Goal: Transaction & Acquisition: Purchase product/service

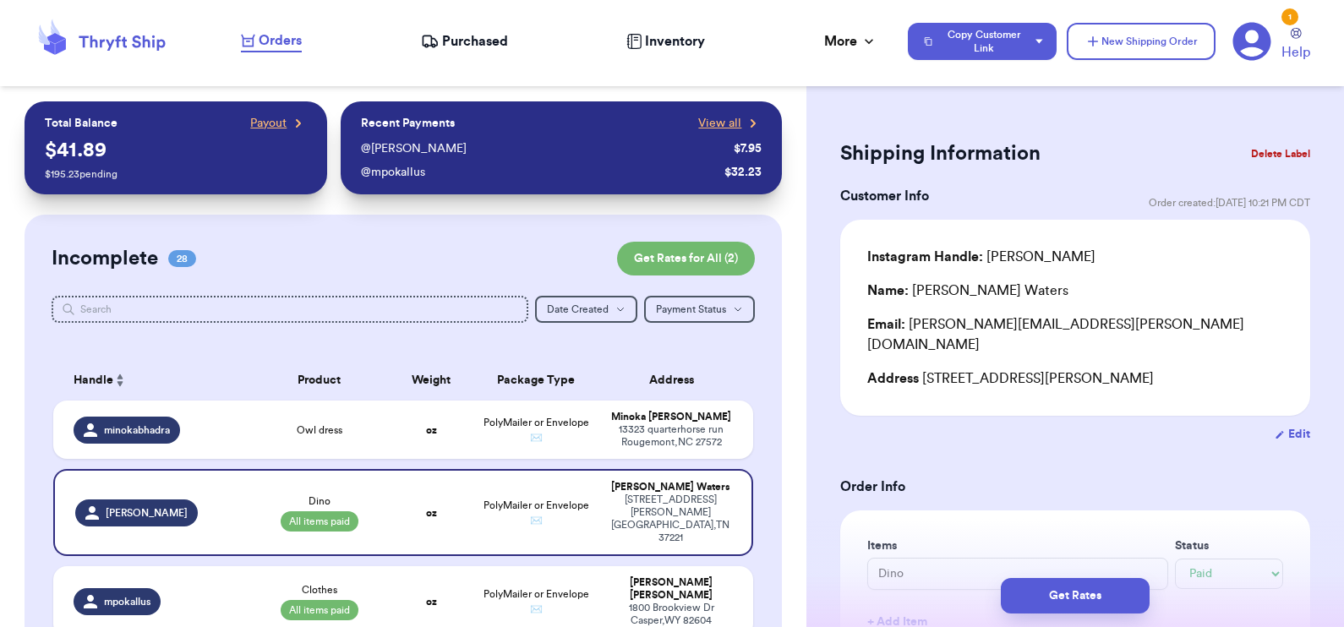
select select "paid"
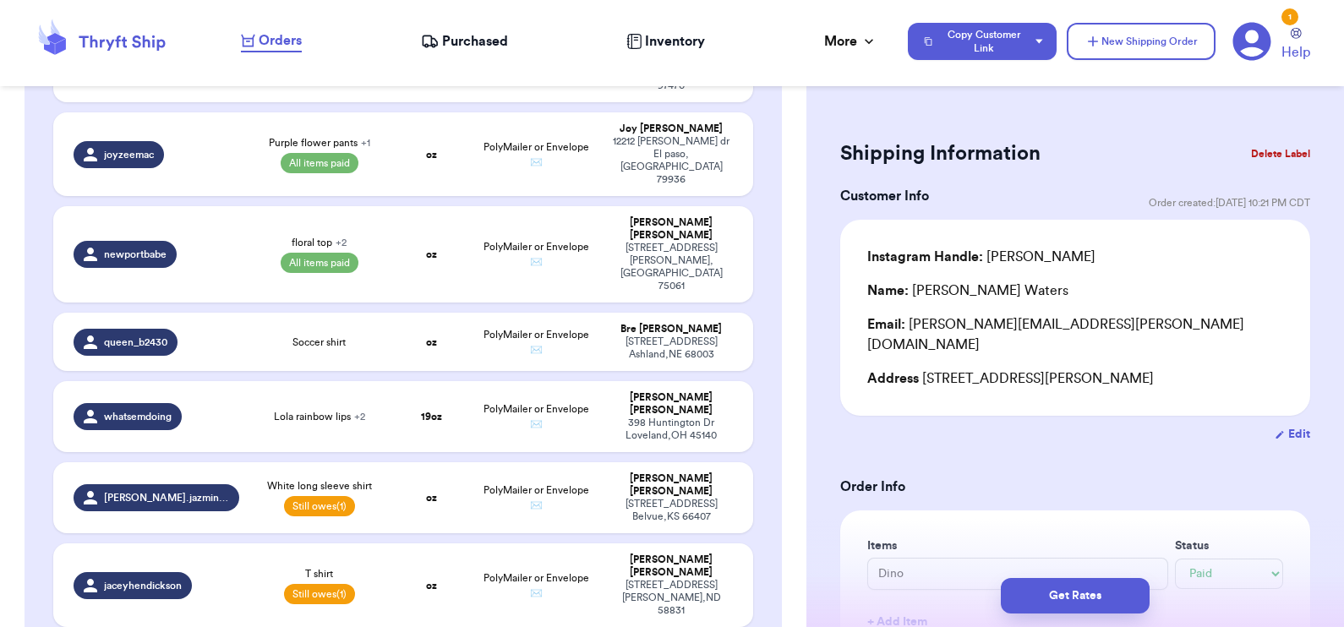
scroll to position [1693, 0]
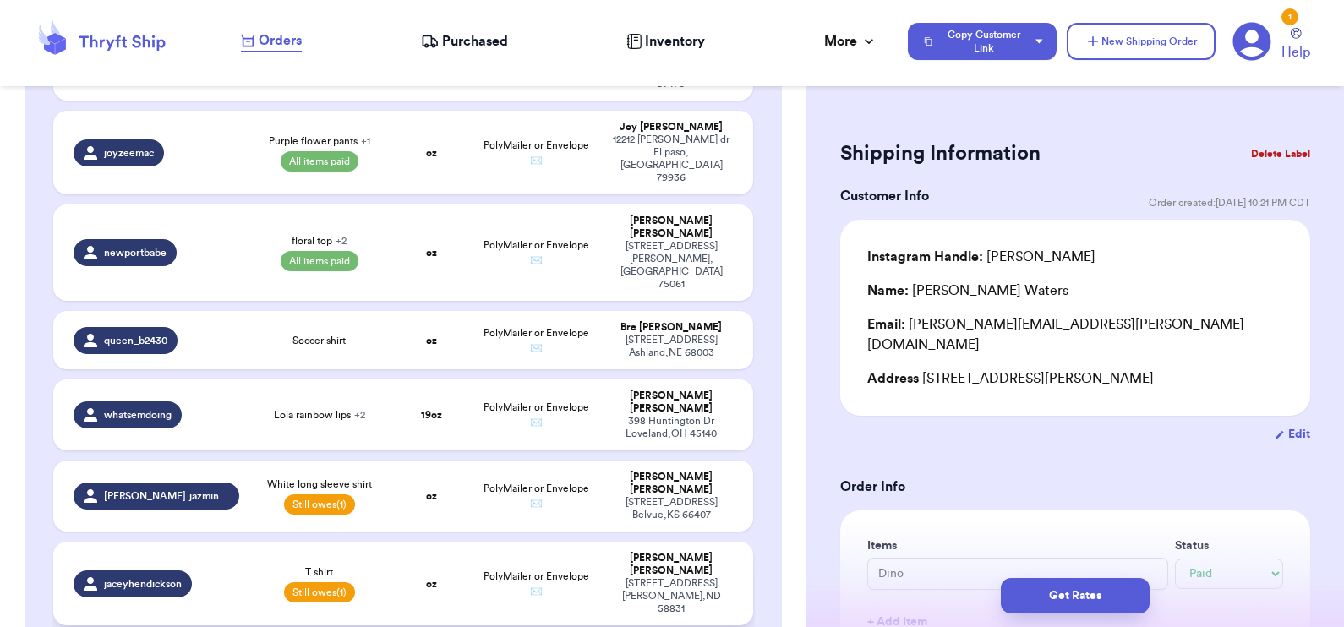
click at [390, 542] on td "oz" at bounding box center [431, 584] width 84 height 84
type input "T shirt"
select select "unpaid"
type input "0"
type input "13.5"
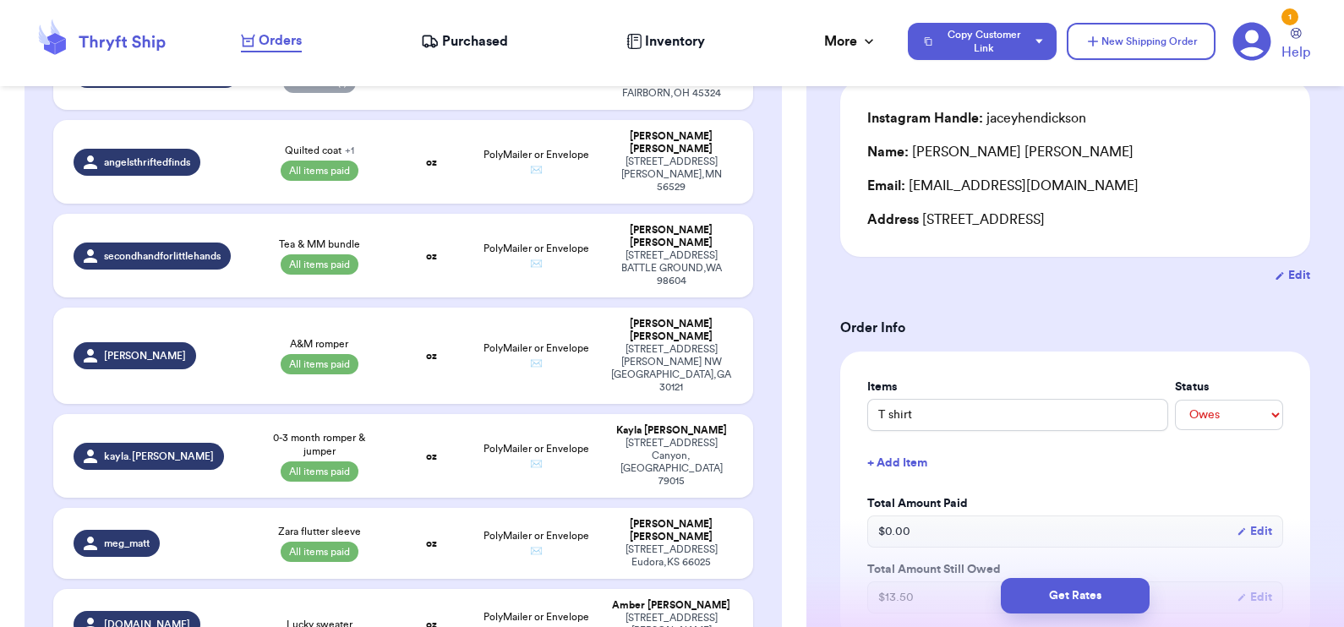
scroll to position [968, 0]
click at [319, 589] on td "Lucky sweater" at bounding box center [319, 624] width 140 height 71
type input "Lucky sweater"
select select "unknown"
type input "0"
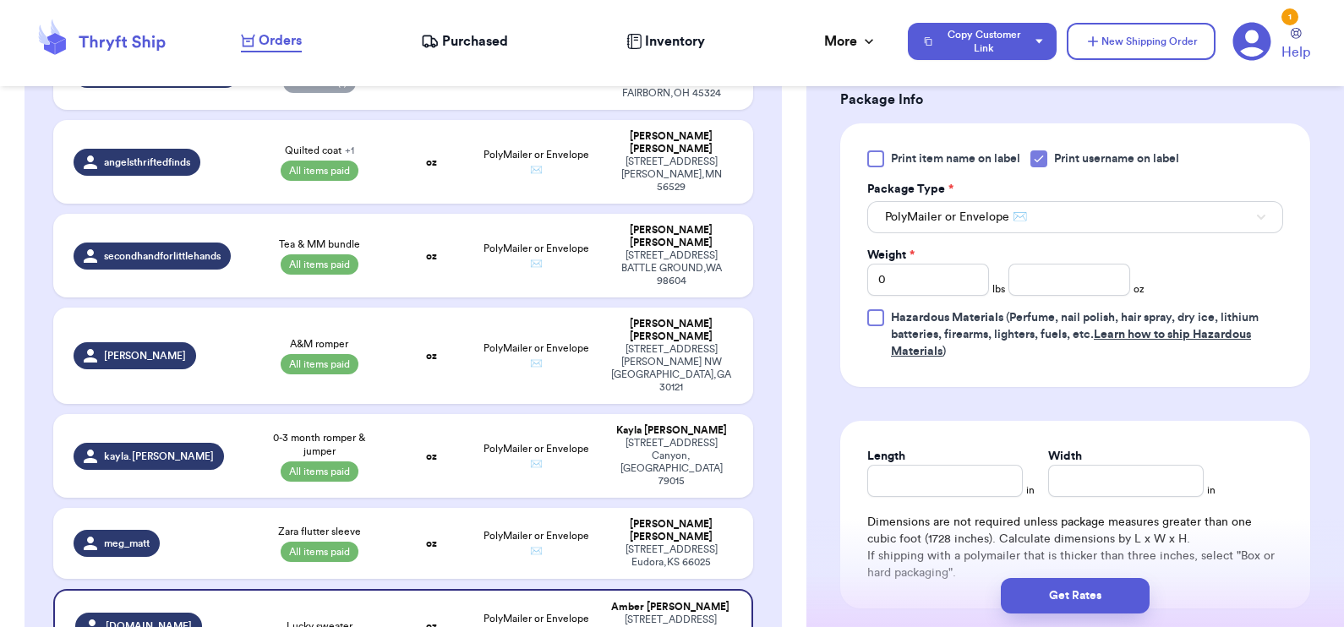
scroll to position [760, 0]
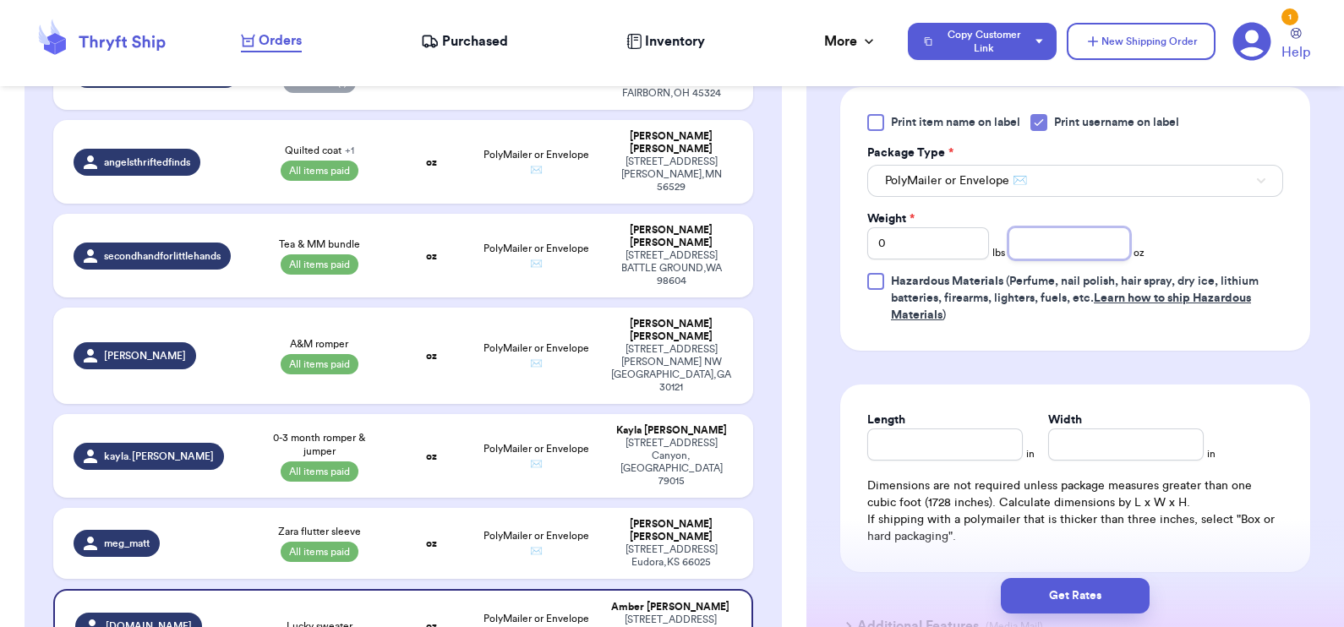
click at [1061, 235] on input "number" at bounding box center [1069, 243] width 122 height 32
type input "12.5"
click at [1079, 600] on button "Get Rates" at bounding box center [1075, 595] width 149 height 35
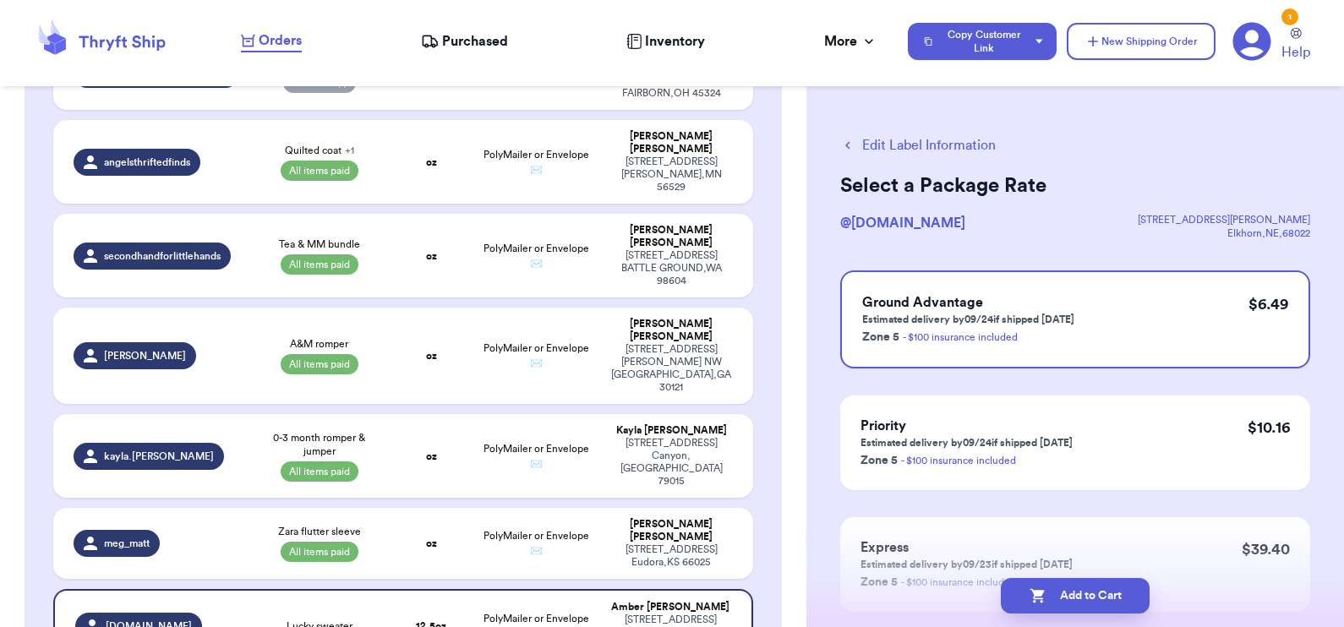
click at [1079, 600] on button "Add to Cart" at bounding box center [1075, 595] width 149 height 35
checkbox input "true"
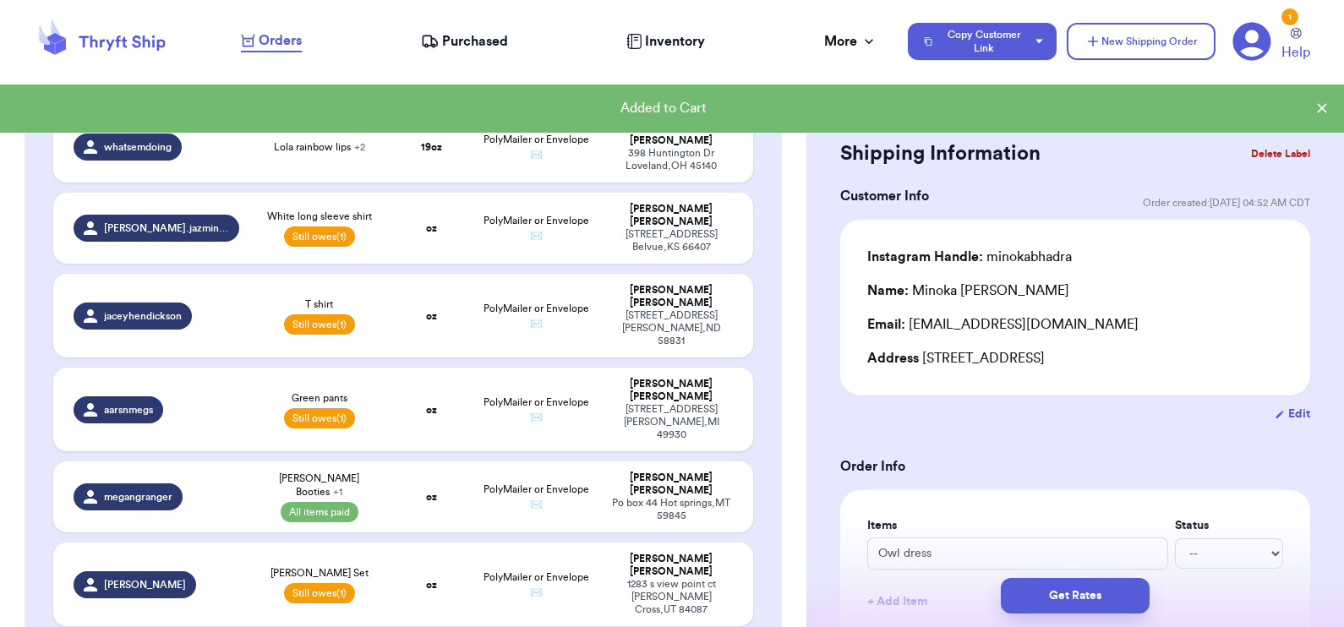
scroll to position [2070, 0]
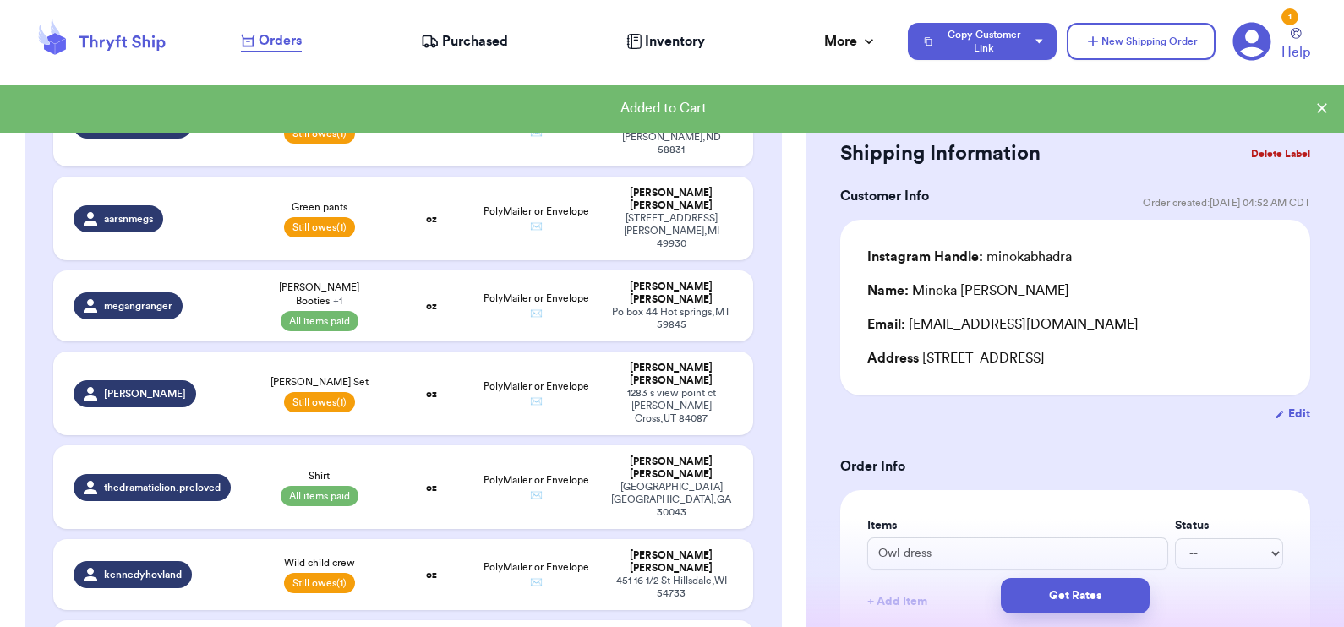
checkbox input "false"
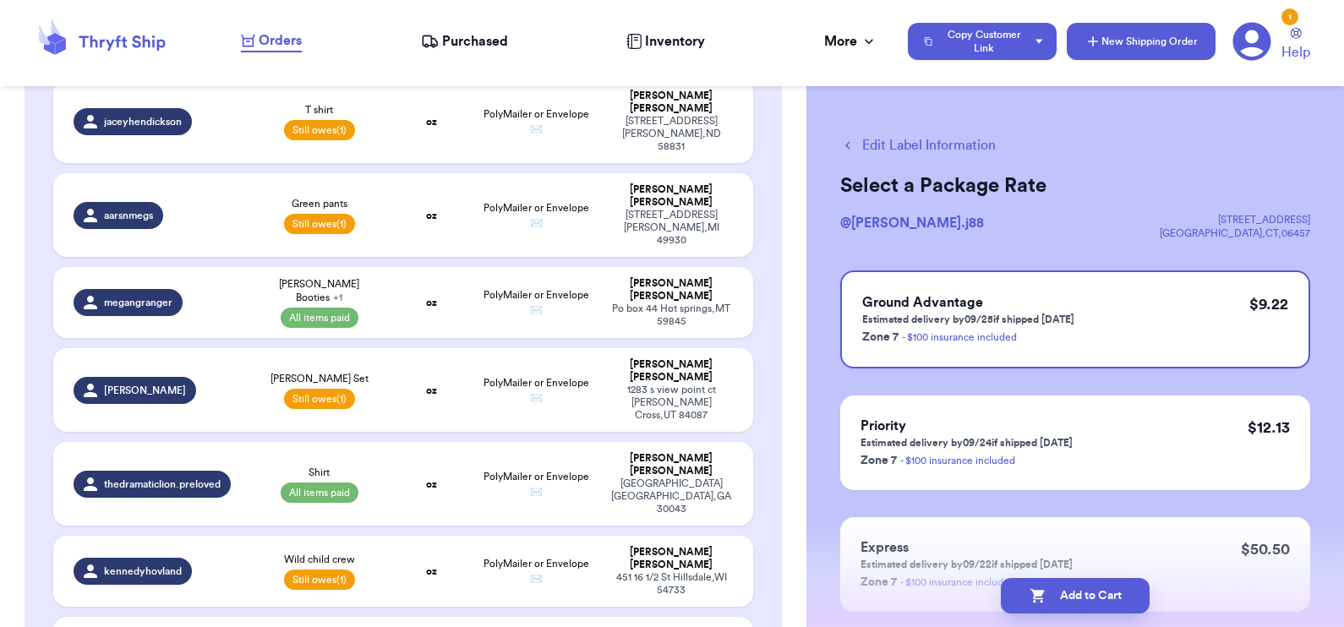
click at [1122, 48] on button "New Shipping Order" at bounding box center [1140, 41] width 149 height 37
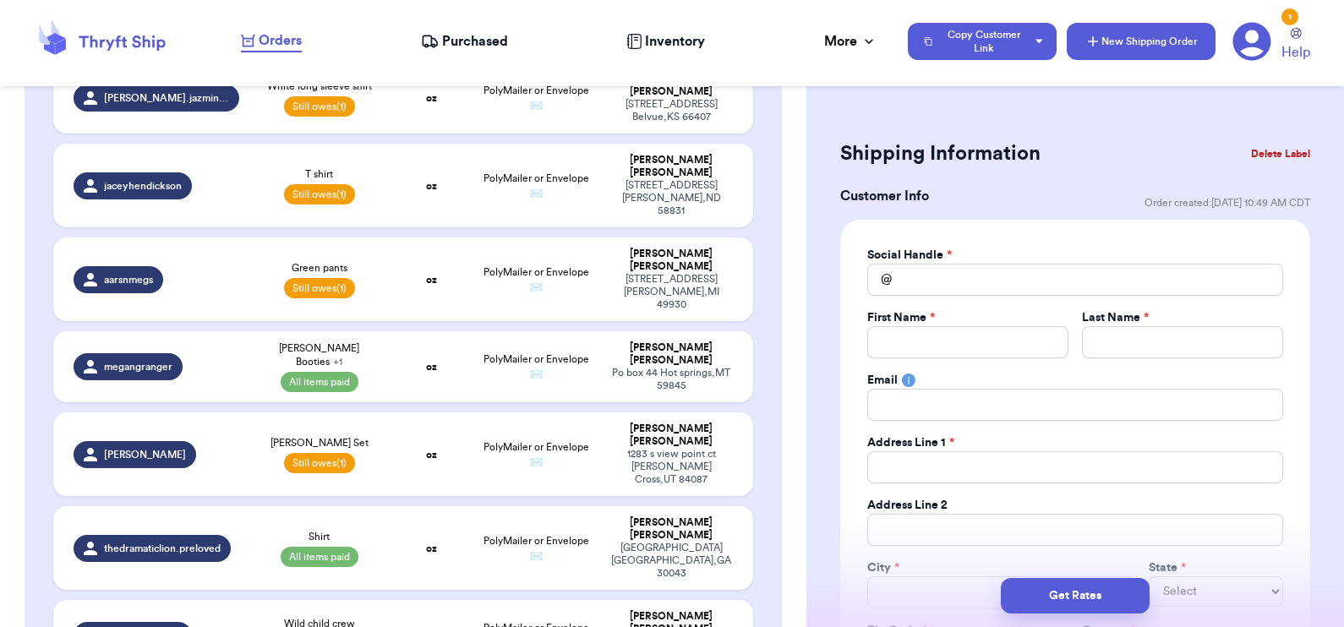
scroll to position [2130, 0]
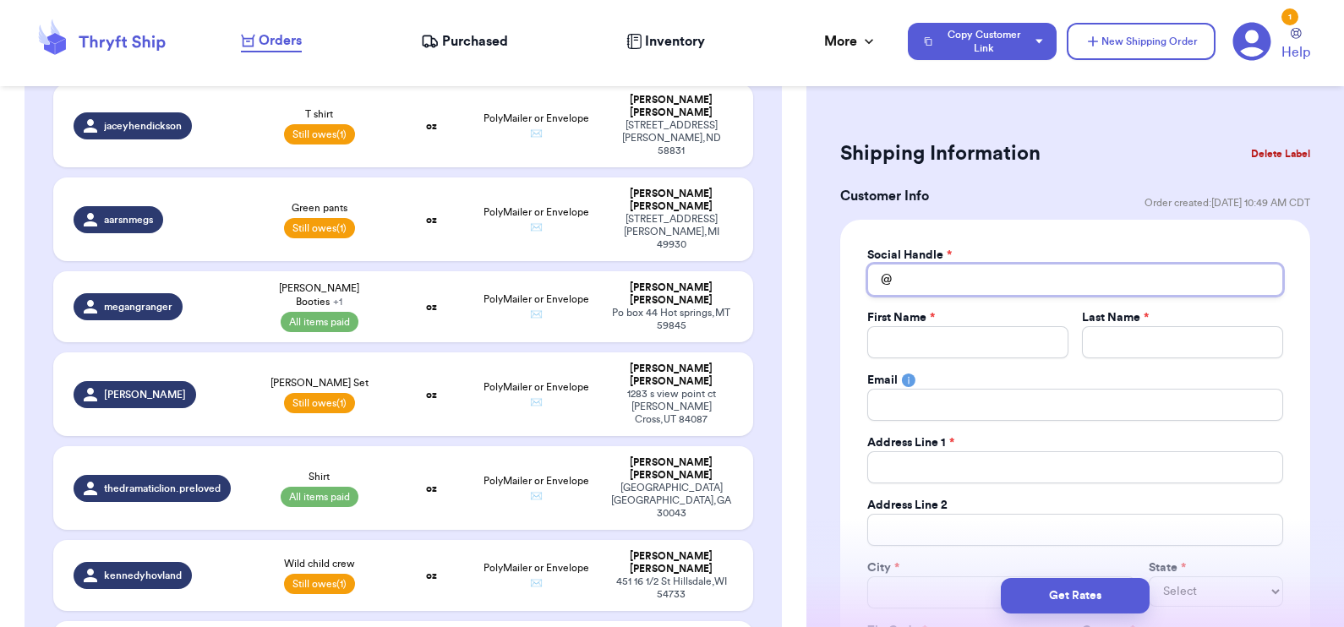
click at [983, 279] on input "Total Amount Paid" at bounding box center [1075, 280] width 416 height 32
type input "s"
type input "t"
type input "ta"
type input "tan"
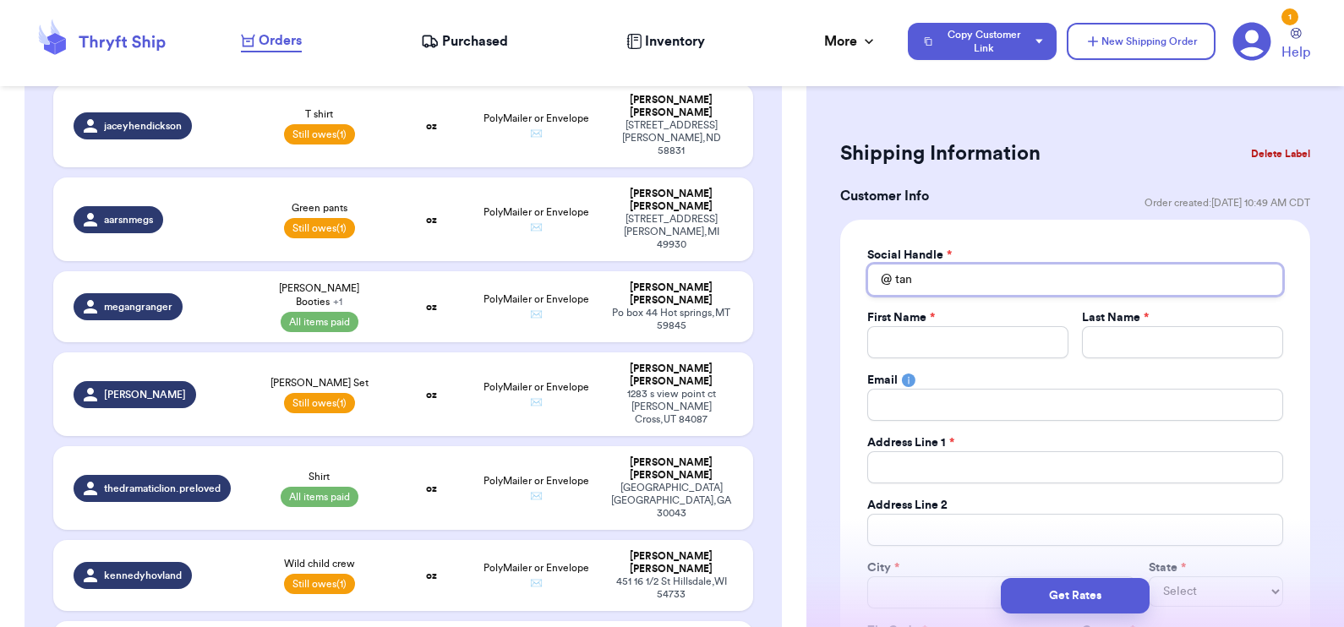
type input "[PERSON_NAME]"
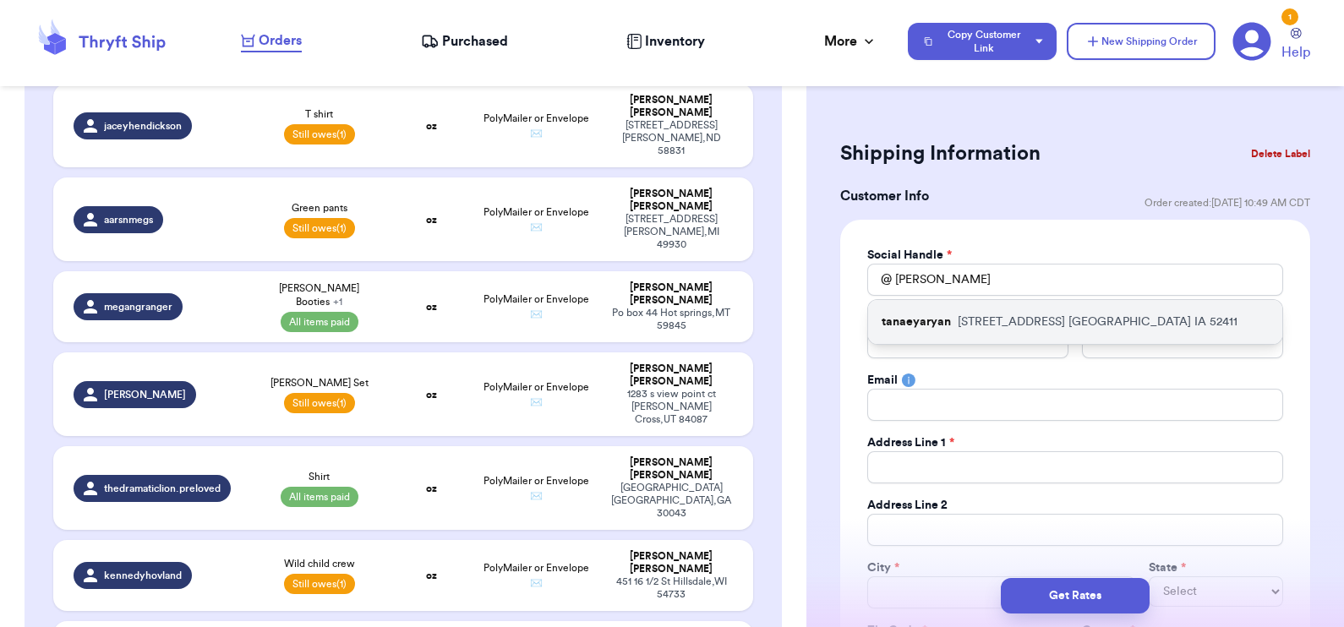
click at [989, 317] on p "[STREET_ADDRESS]" at bounding box center [1097, 322] width 280 height 17
type input "tanaeyaryan"
type input "Tanaeya"
type input "[PERSON_NAME]"
type input "[EMAIL_ADDRESS][DOMAIN_NAME]"
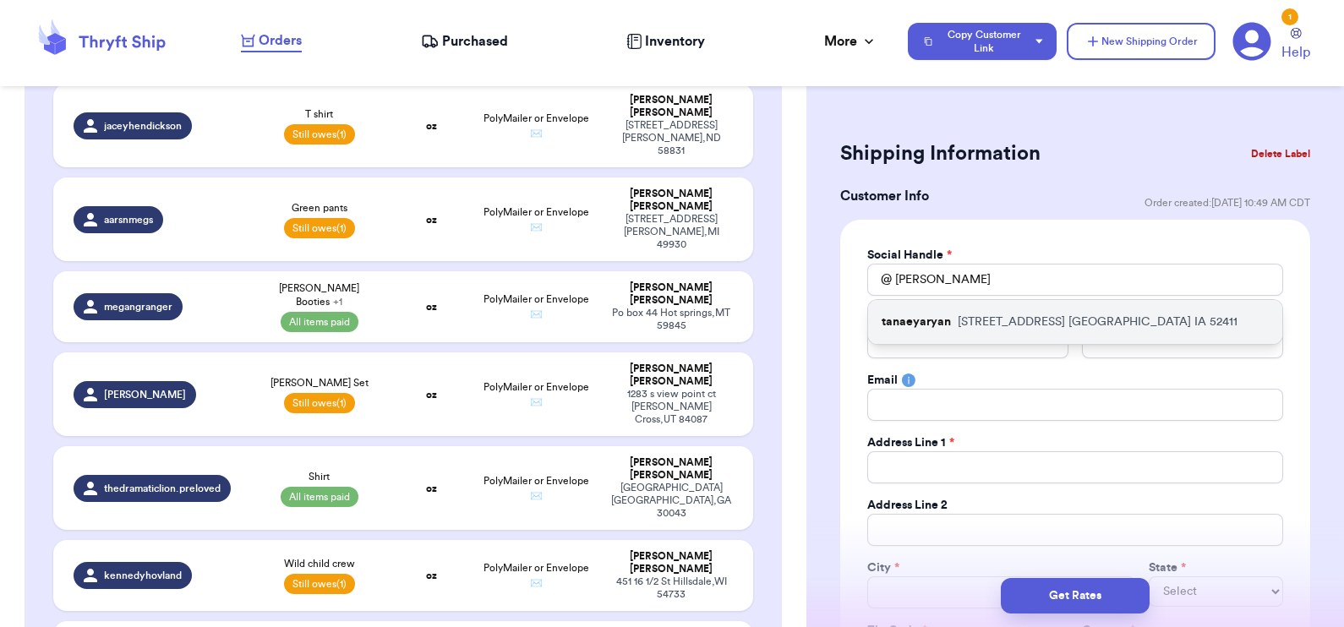
type input "[STREET_ADDRESS]"
type input "[GEOGRAPHIC_DATA]"
select select "IA"
type input "52411"
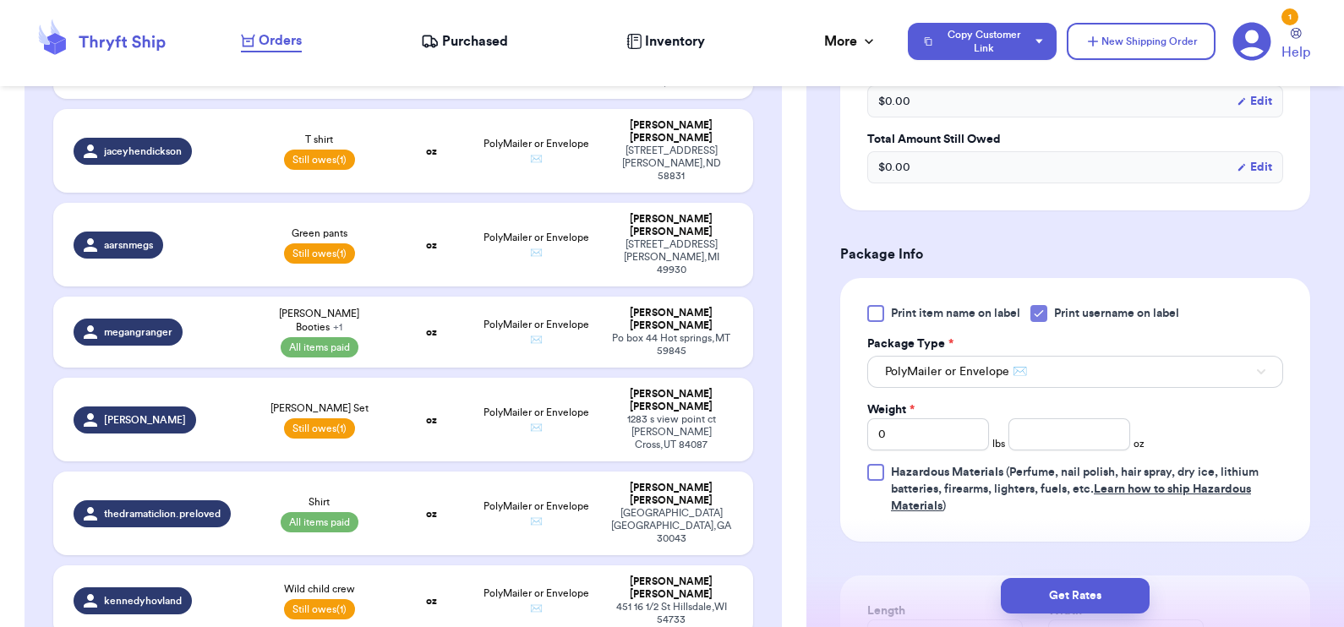
scroll to position [942, 0]
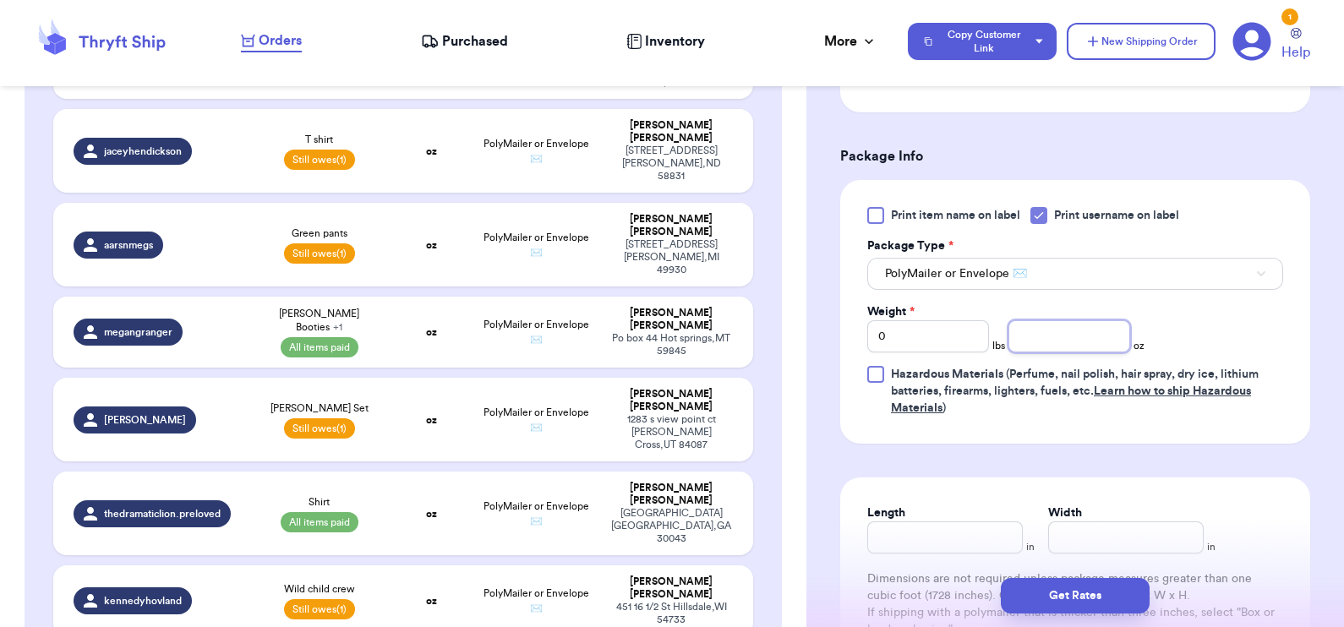
click at [1052, 342] on input "number" at bounding box center [1069, 336] width 122 height 32
type input "12.3"
click at [1080, 592] on button "Get Rates" at bounding box center [1075, 595] width 149 height 35
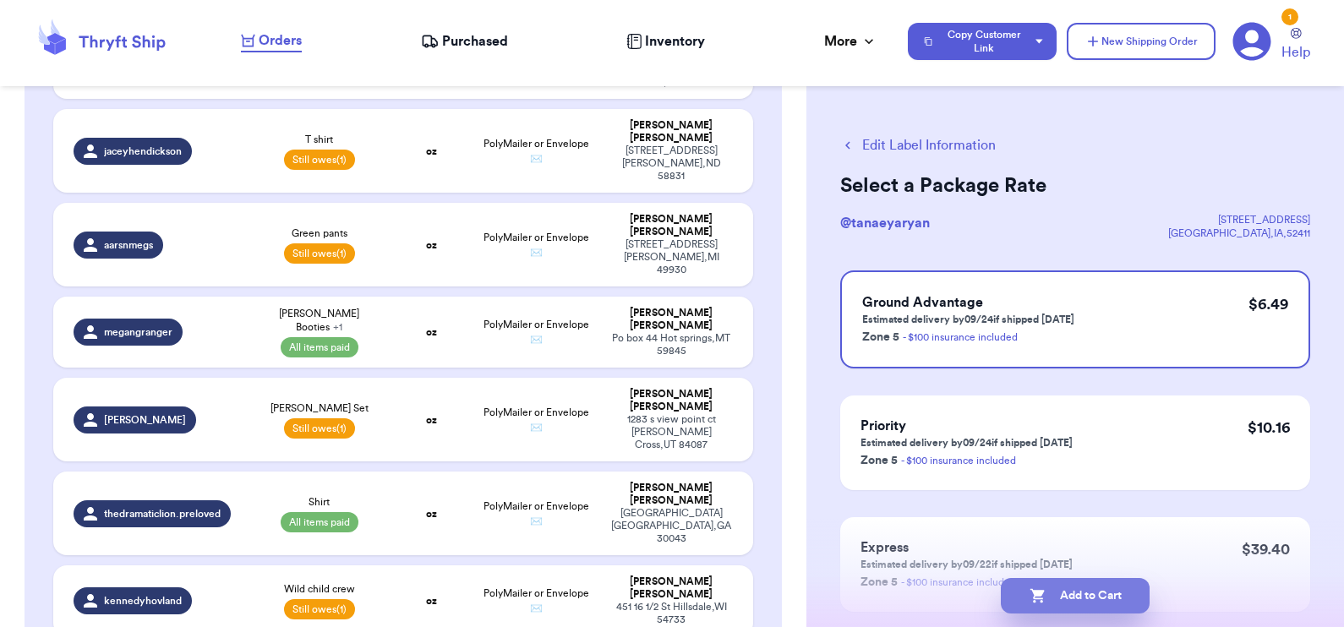
click at [1071, 608] on button "Add to Cart" at bounding box center [1075, 595] width 149 height 35
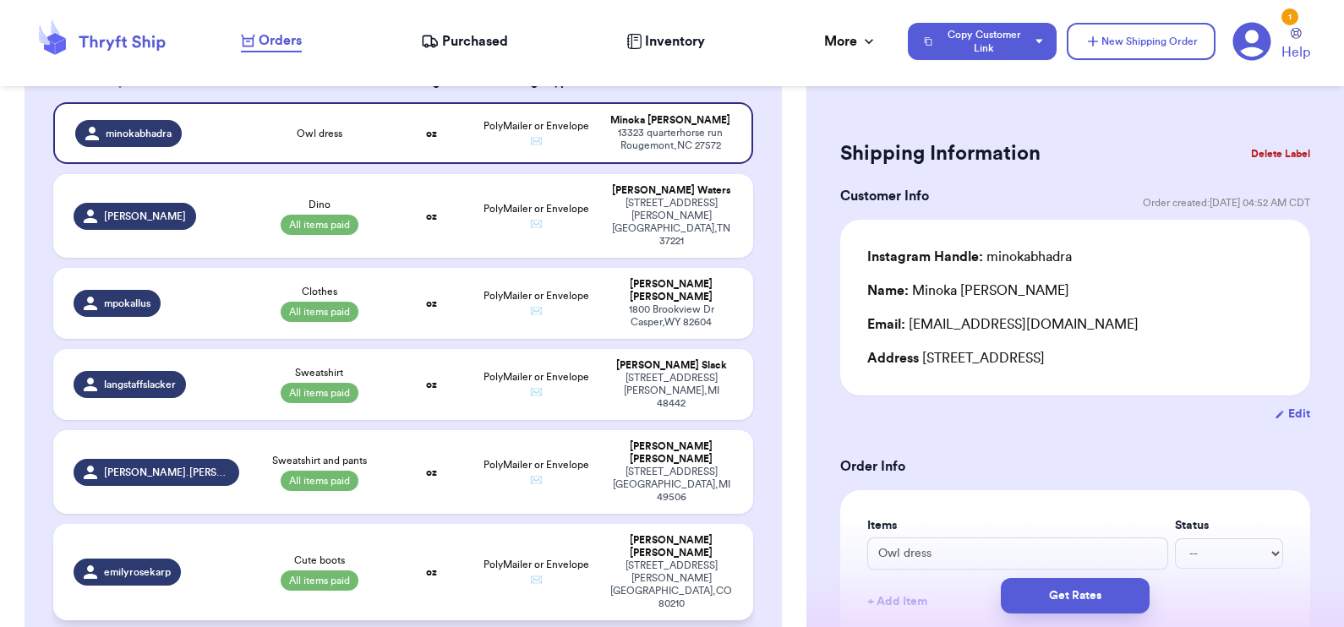
scroll to position [375, 0]
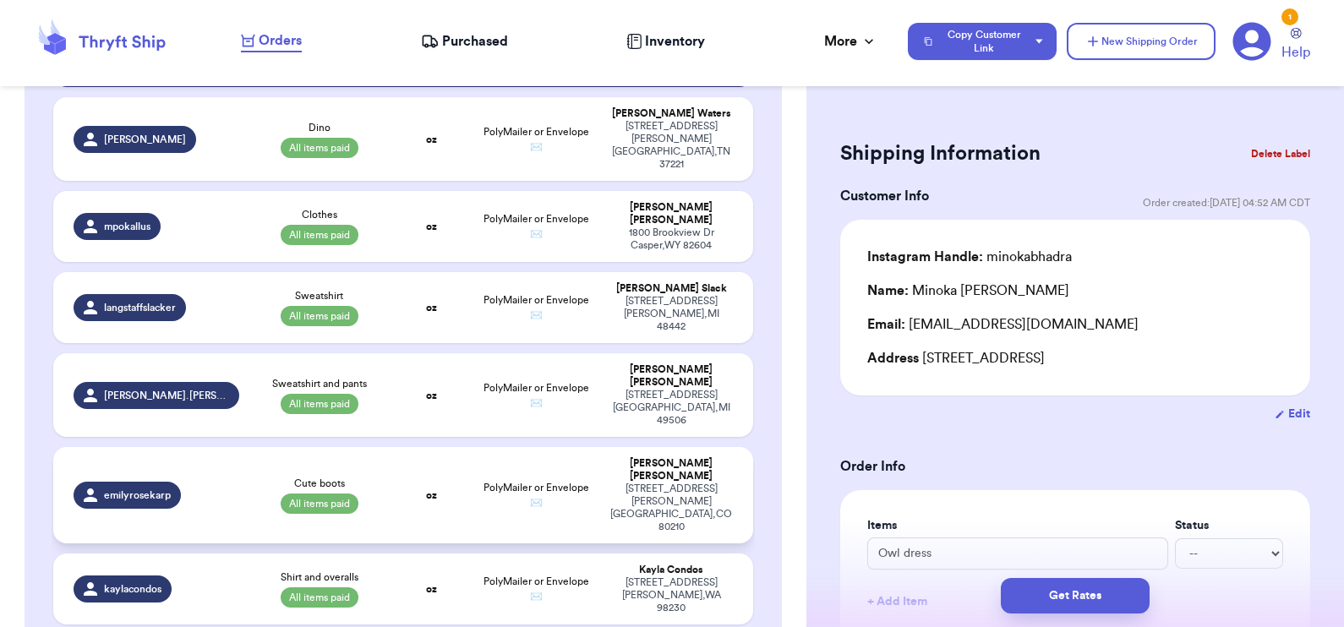
click at [423, 447] on td "oz" at bounding box center [431, 495] width 84 height 96
type input "Cute boots"
select select "paid"
type input "32.5"
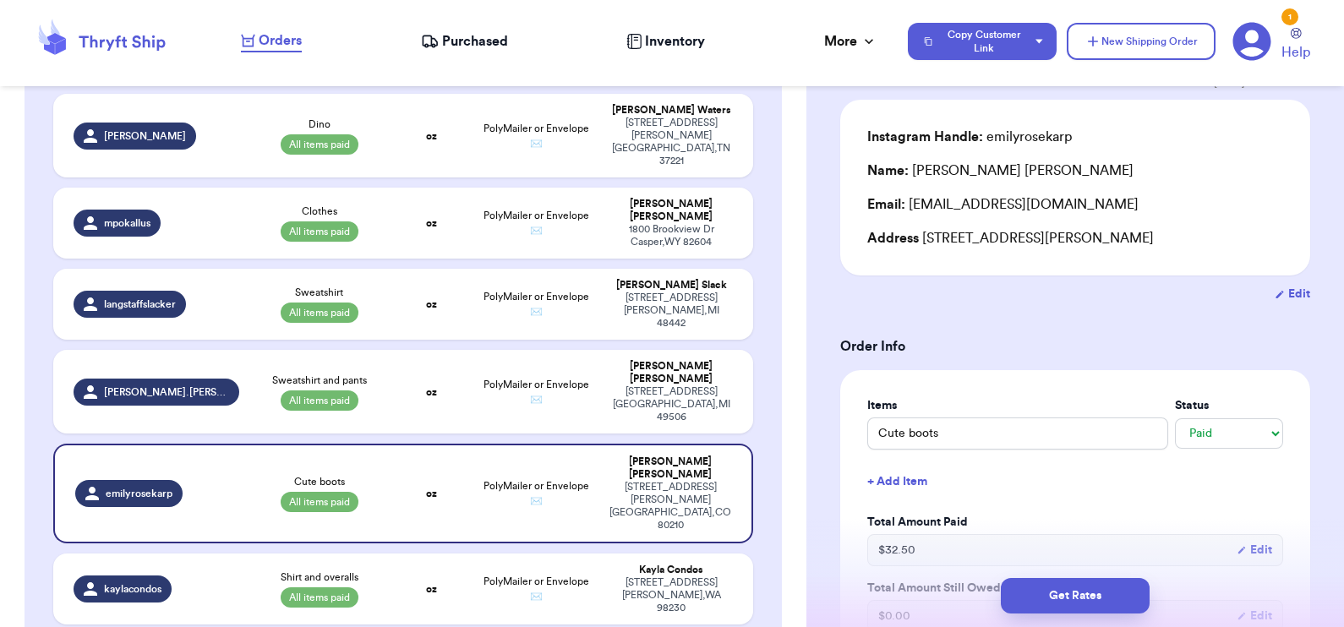
scroll to position [123, 0]
click at [891, 471] on button "+ Add Item" at bounding box center [1074, 479] width 429 height 37
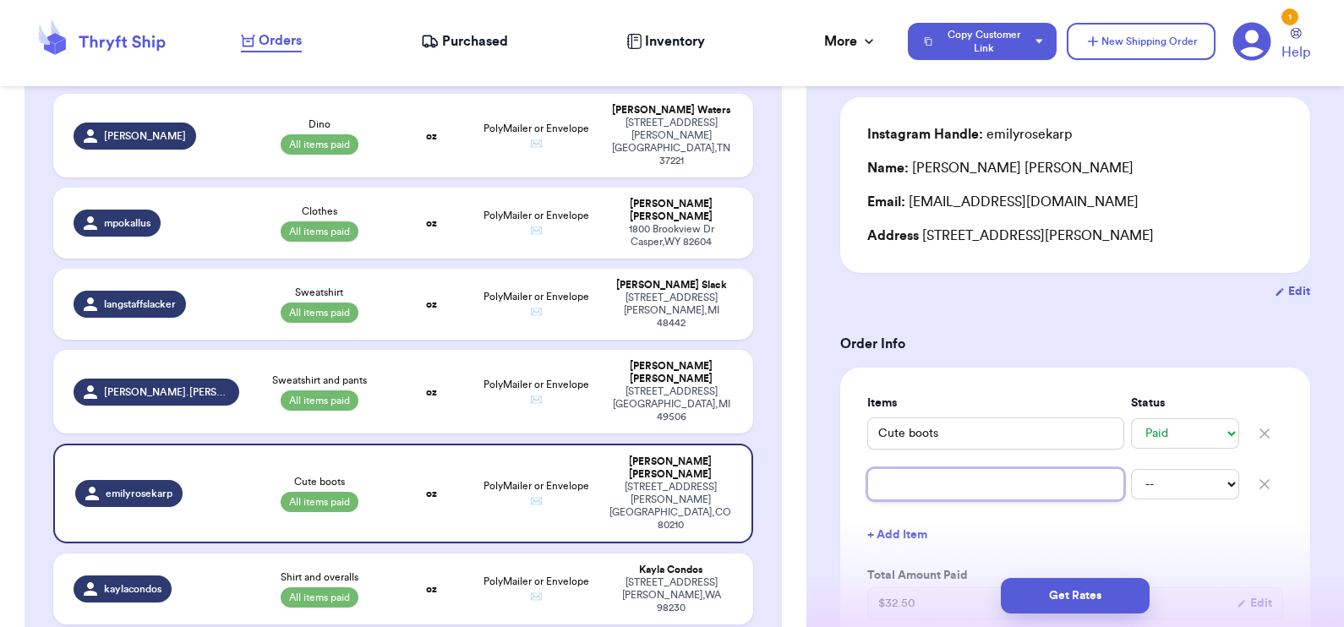
click at [889, 482] on input "text" at bounding box center [995, 484] width 257 height 32
type input "M"
type input "MJ"
type input "MJ D"
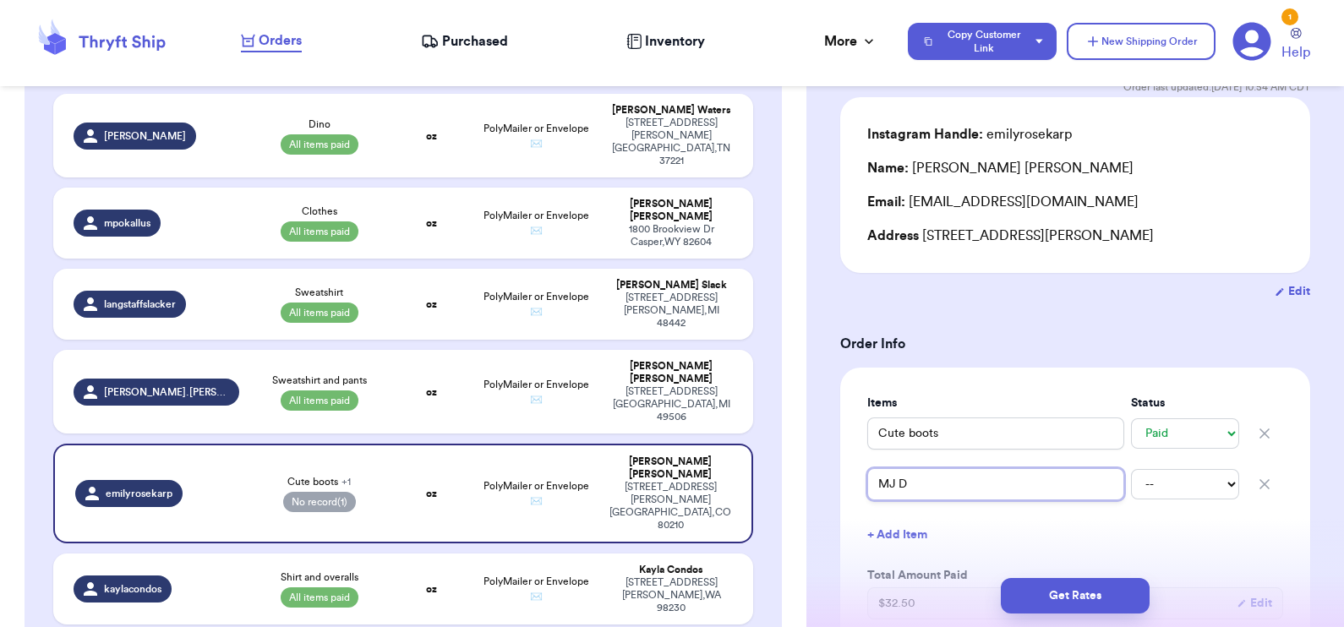
type input "MJ Dr"
type input "[PERSON_NAME]"
type input "MJ Dress"
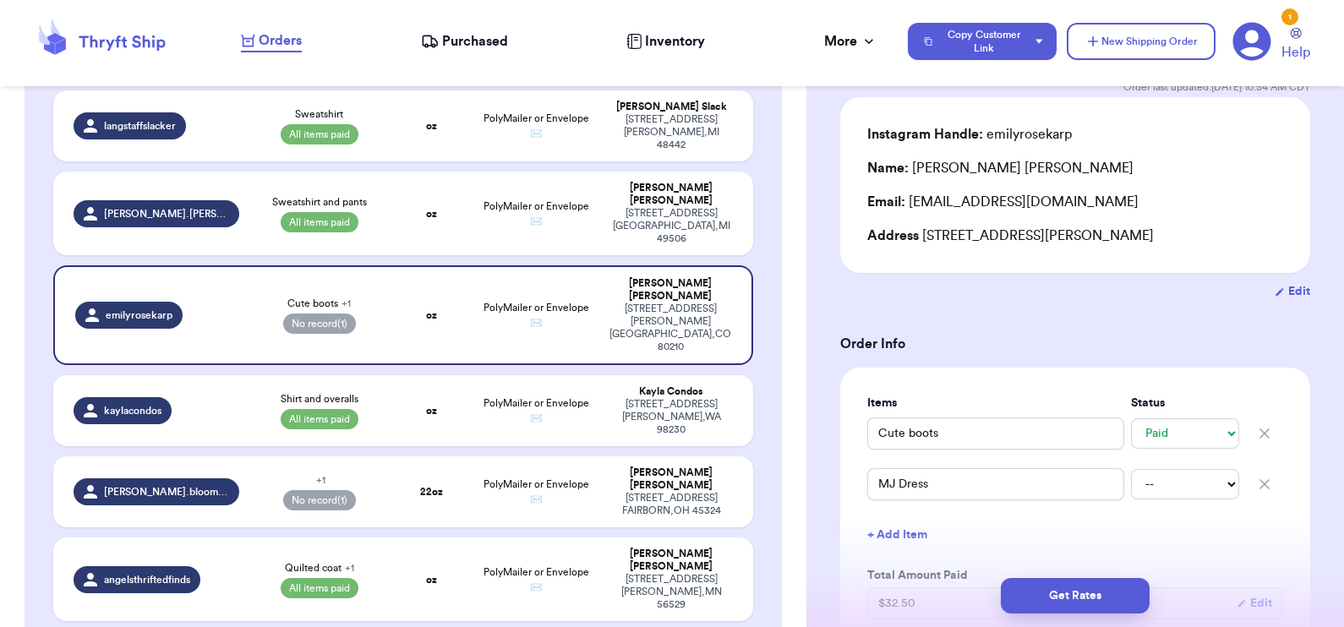
scroll to position [555, 0]
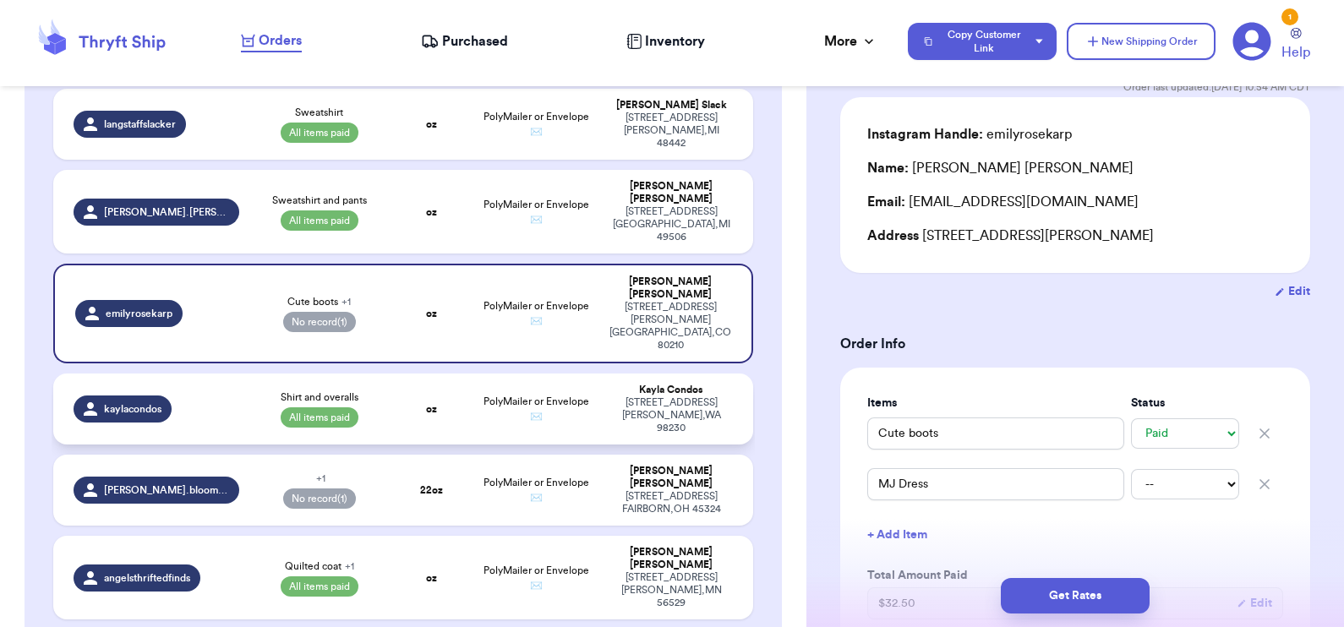
click at [376, 374] on td "Shirt and overalls All items paid" at bounding box center [319, 409] width 140 height 71
type input "Shirt and overalls"
type input "19"
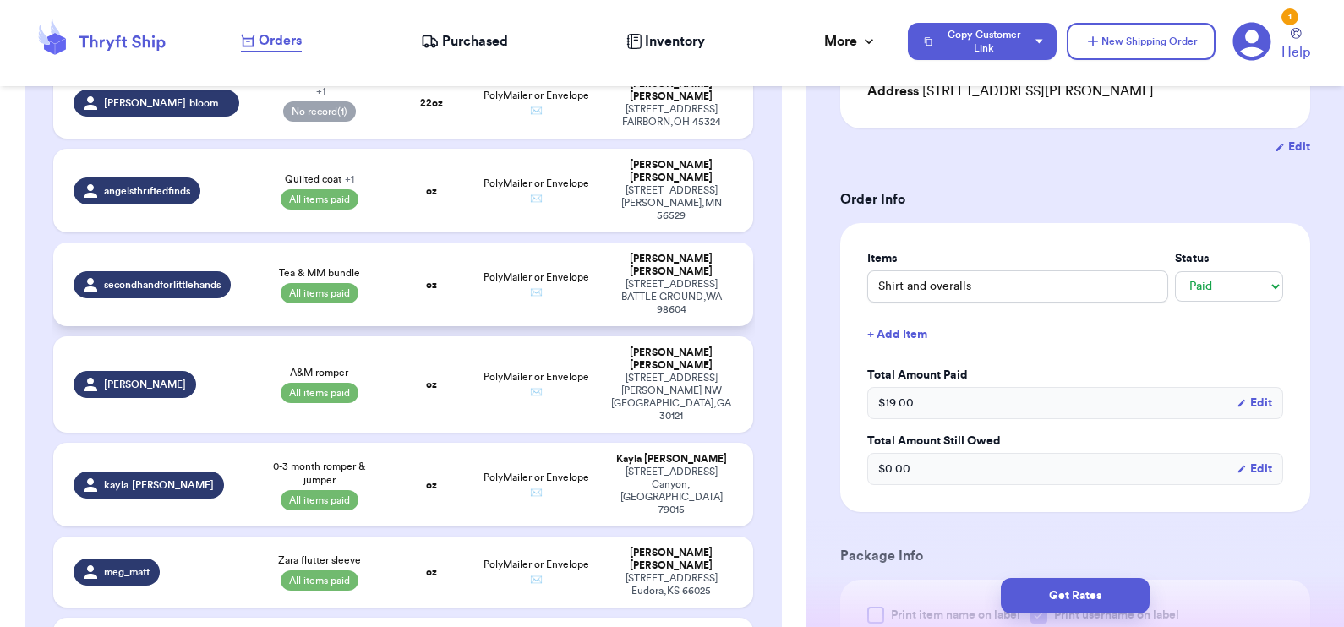
scroll to position [1071, 0]
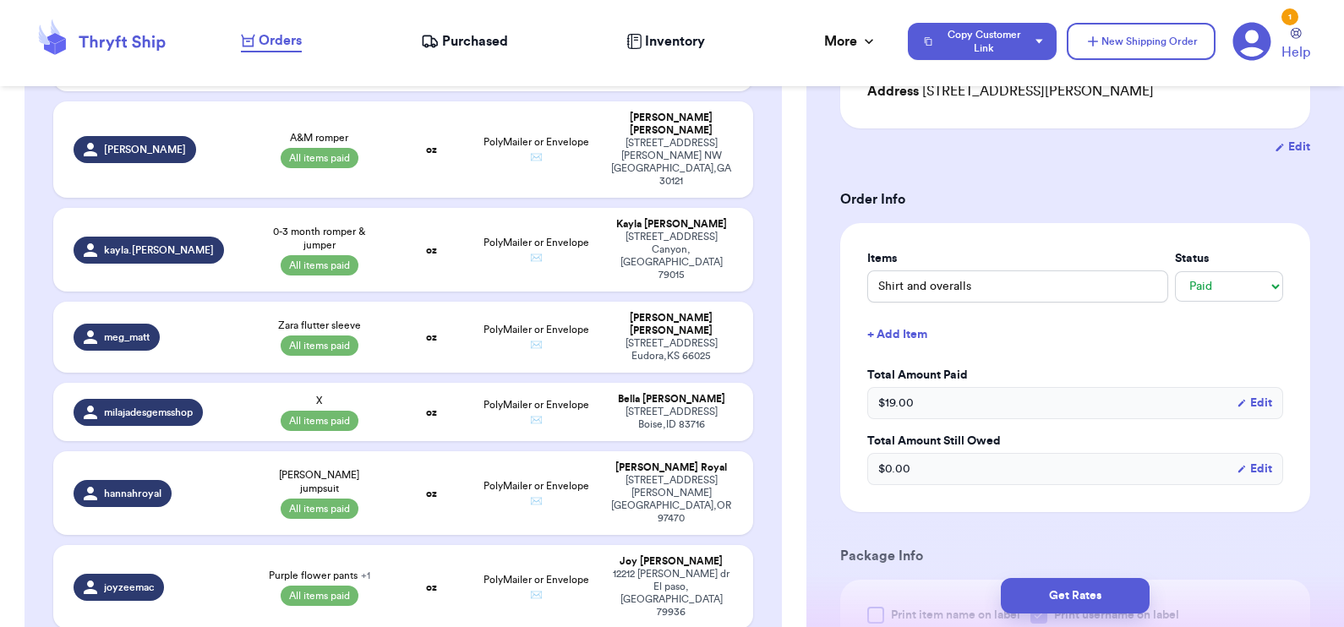
type input "Lola rainbow lips"
select select "unknown"
type input "1"
type input "3"
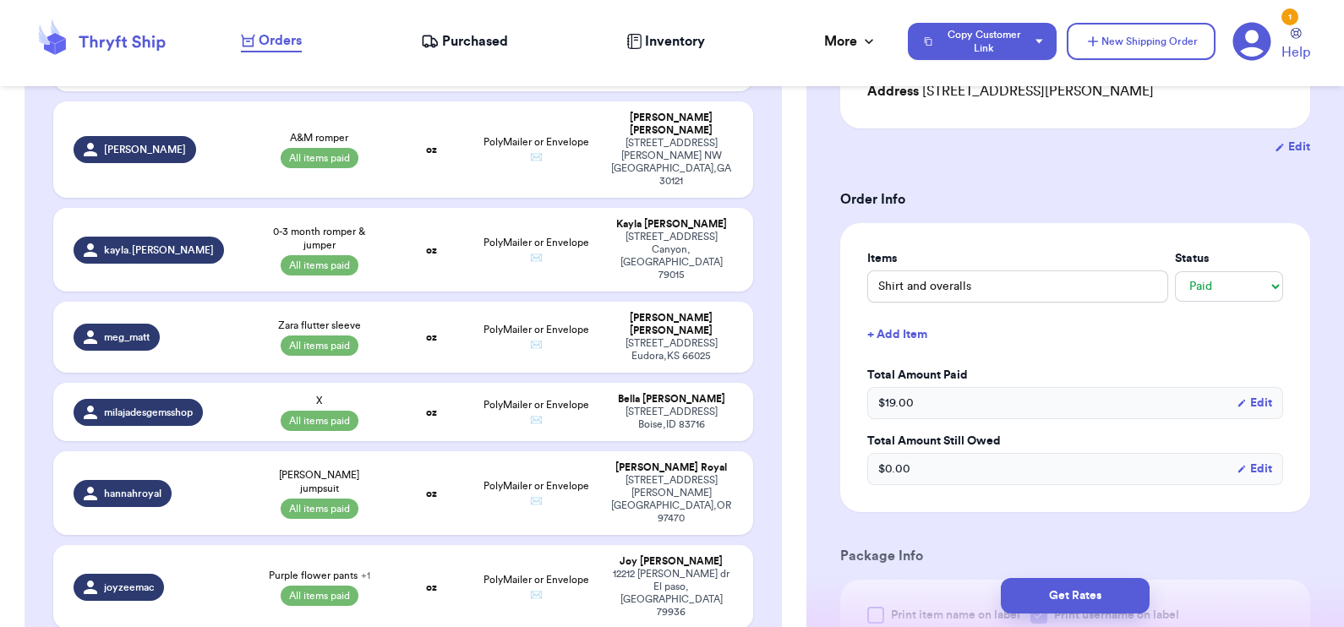
type input "0"
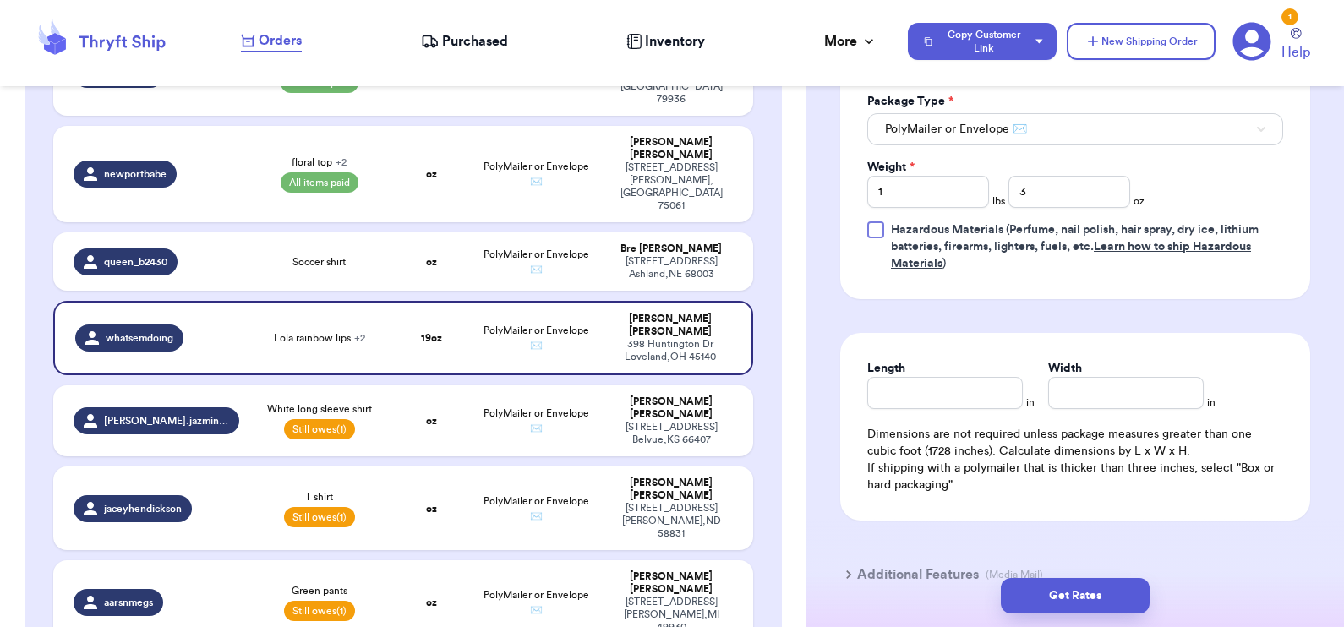
scroll to position [921, 0]
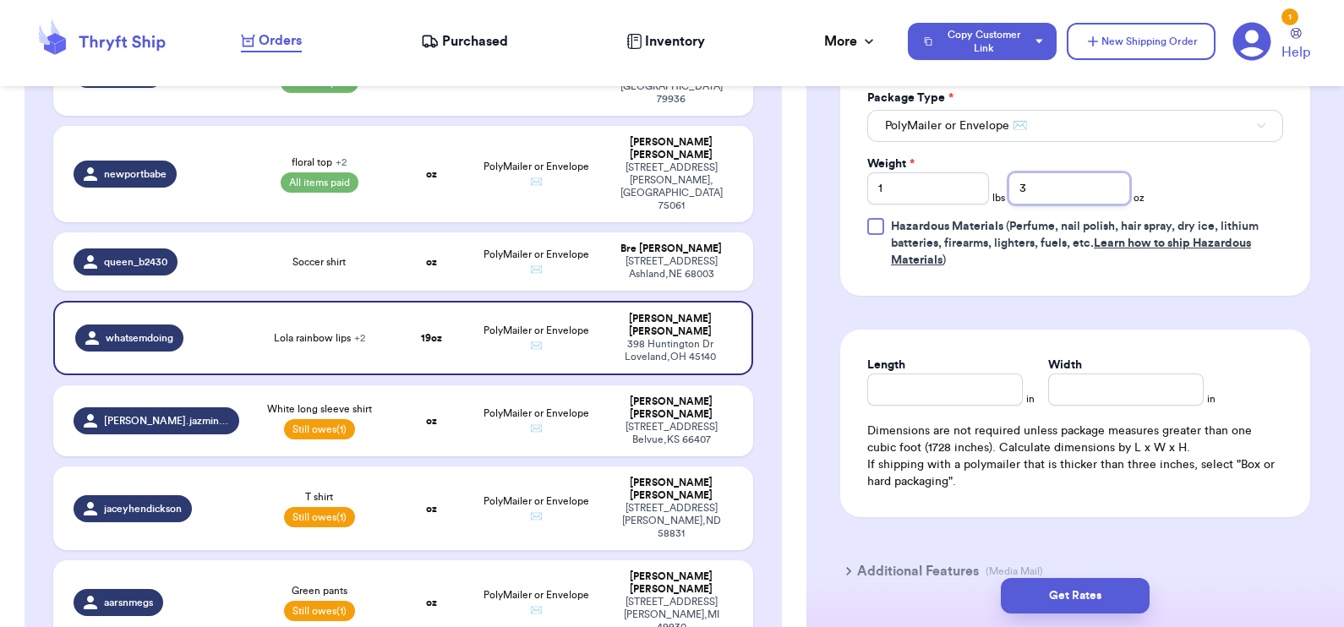
click at [1050, 192] on input "3" at bounding box center [1069, 188] width 122 height 32
type input "3.9"
click at [1072, 597] on button "Get Rates" at bounding box center [1075, 595] width 149 height 35
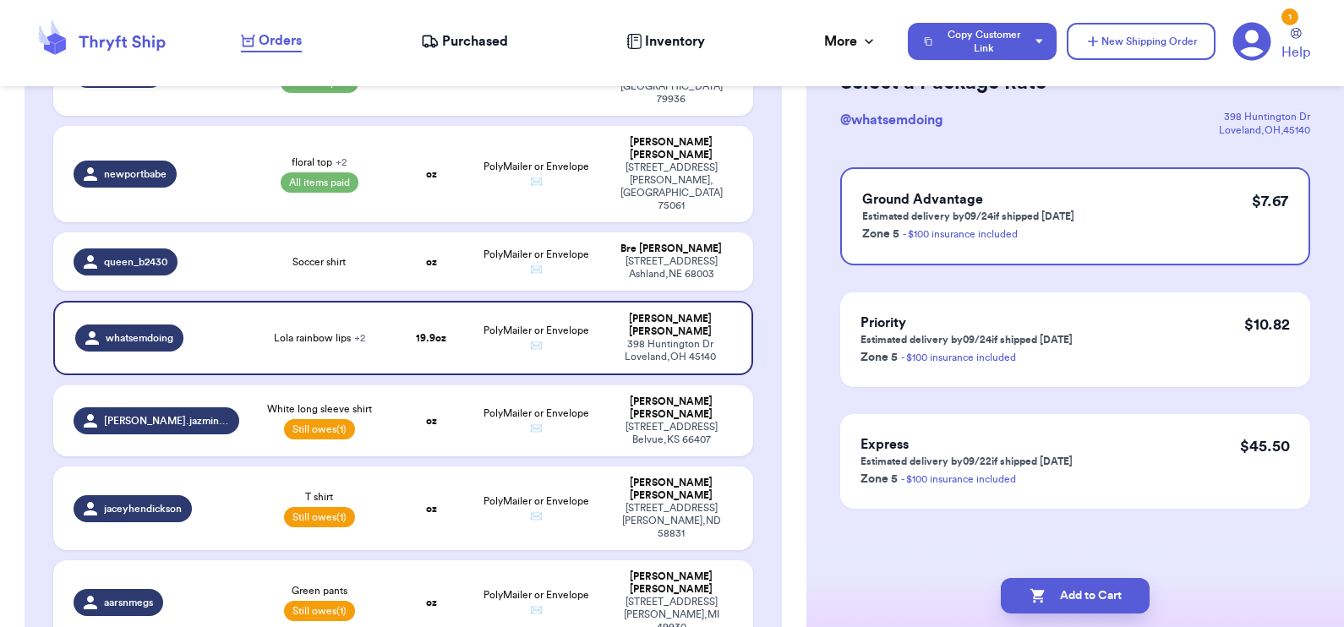
scroll to position [0, 0]
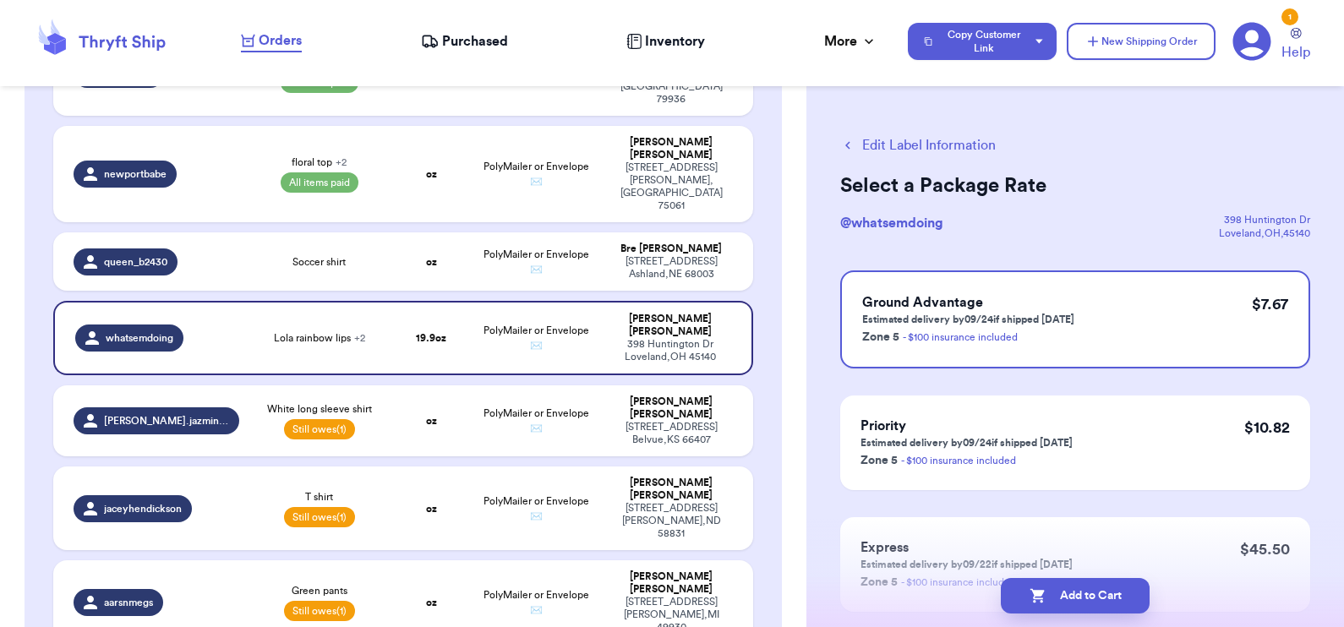
click at [1072, 597] on button "Add to Cart" at bounding box center [1075, 595] width 149 height 35
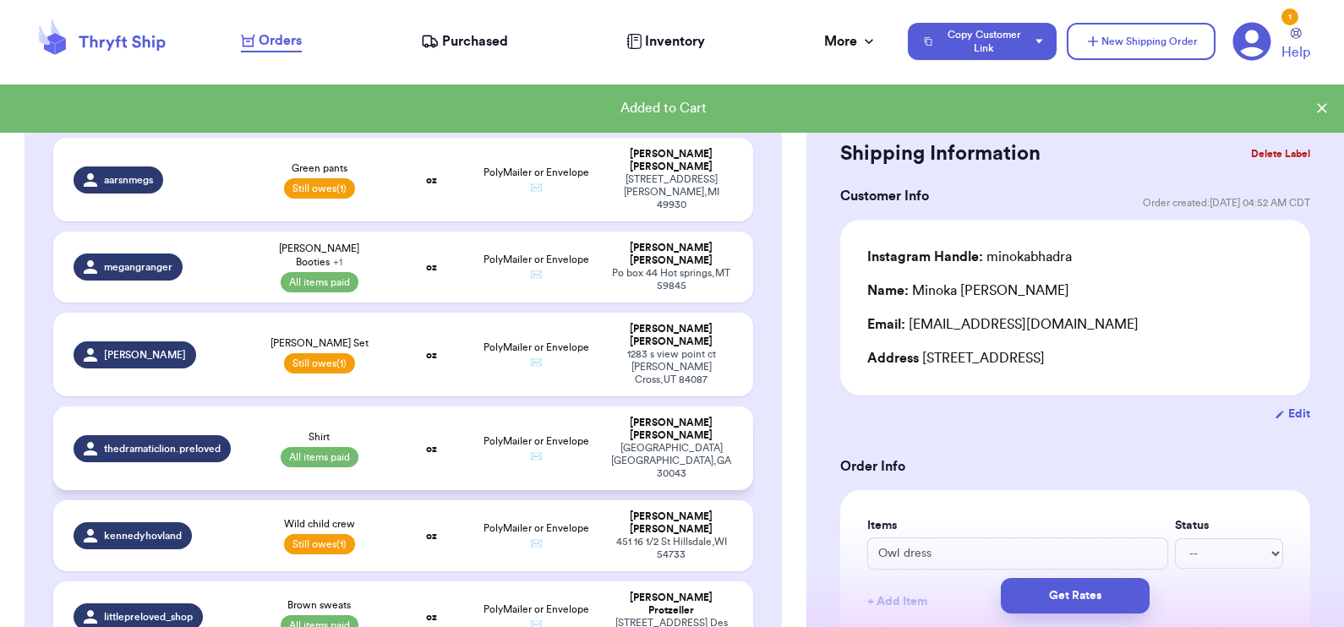
scroll to position [2123, 0]
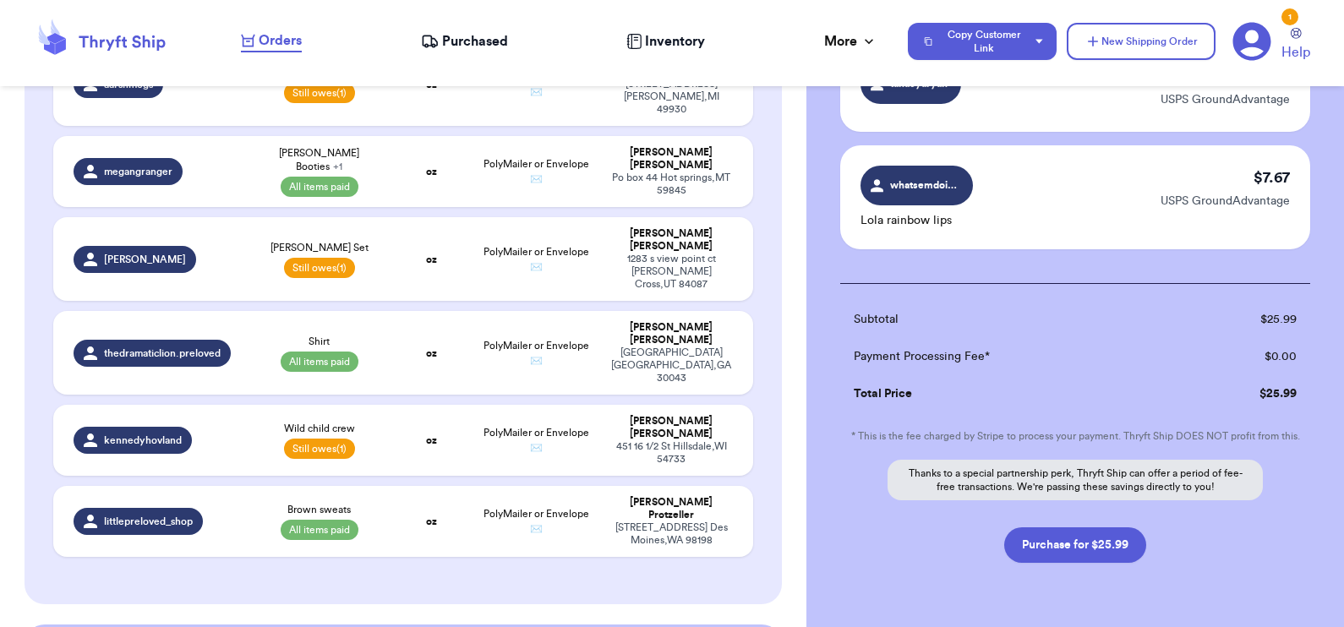
scroll to position [439, 0]
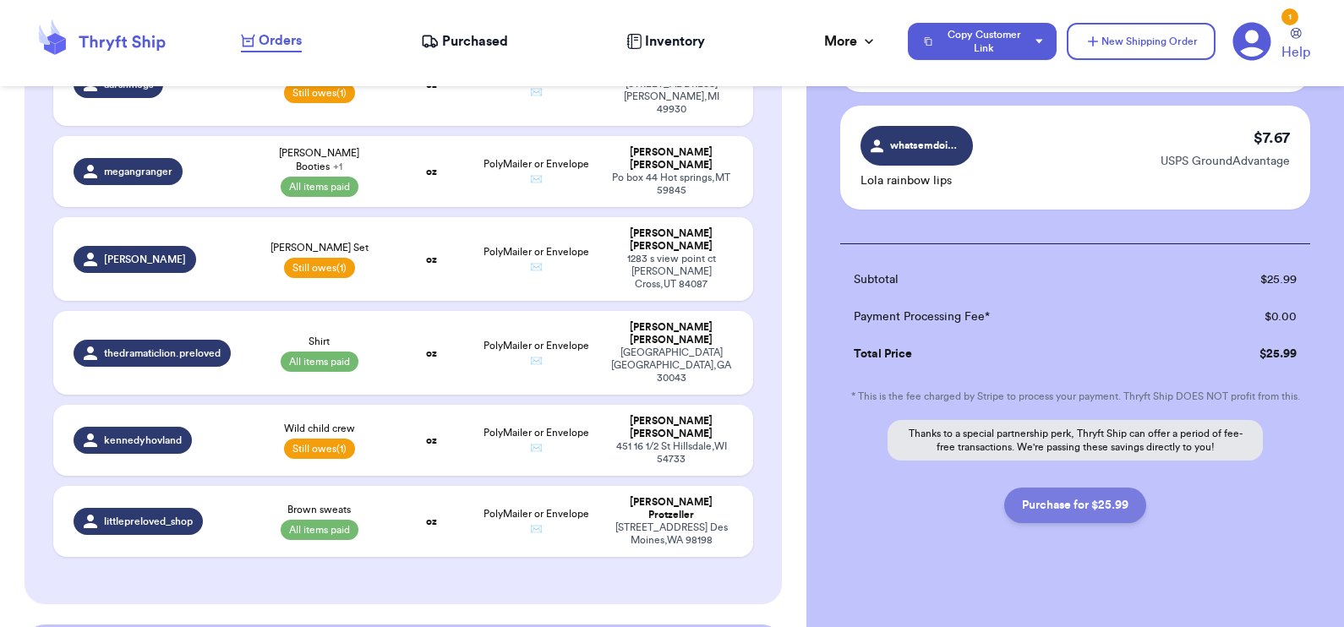
click at [1065, 494] on button "Purchase for $25.99" at bounding box center [1075, 505] width 142 height 35
checkbox input "false"
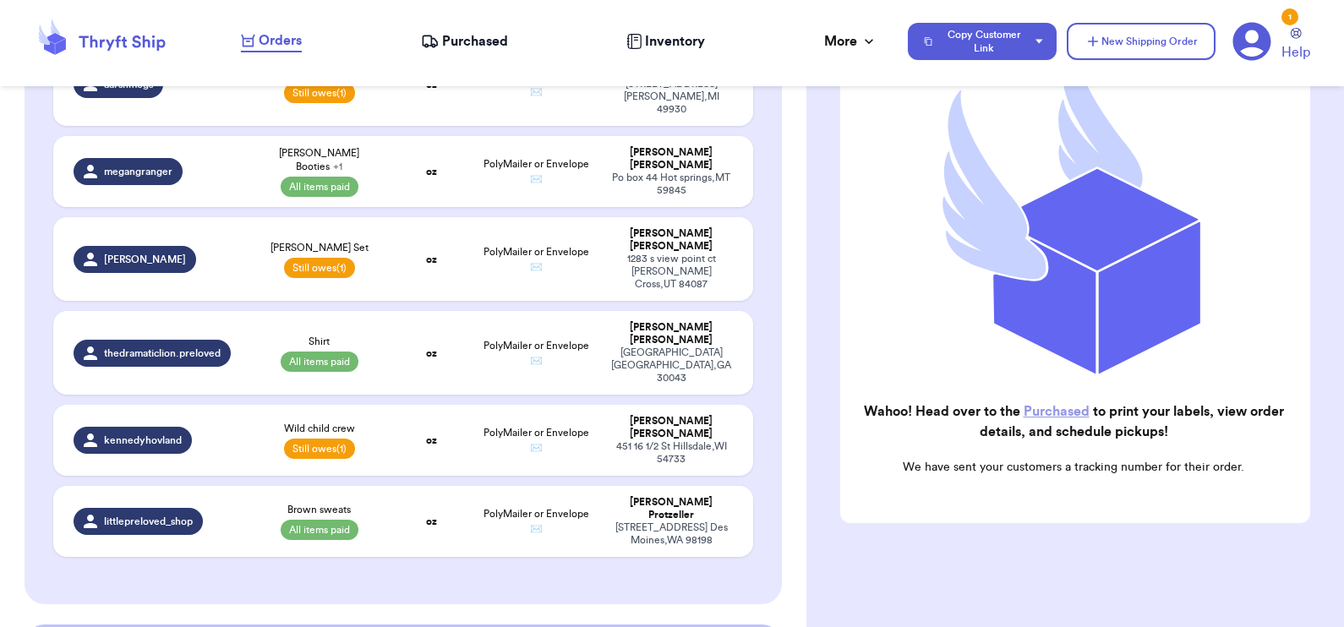
scroll to position [1878, 0]
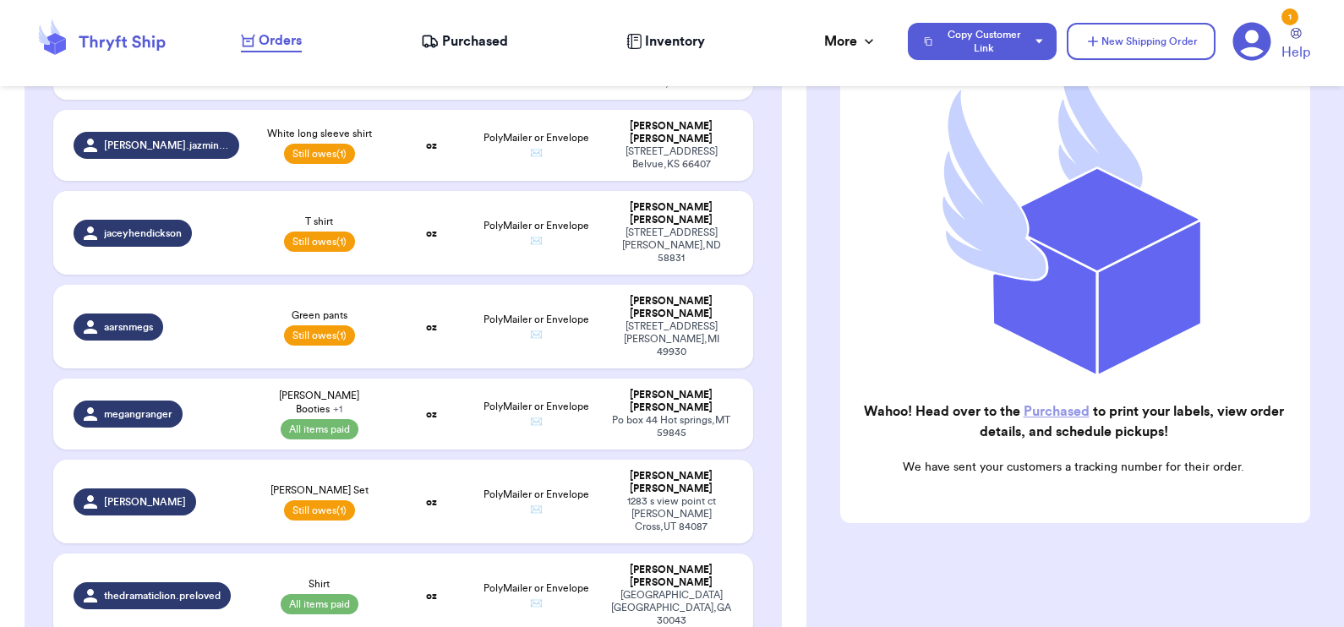
click at [1042, 405] on link "Purchased" at bounding box center [1056, 412] width 66 height 14
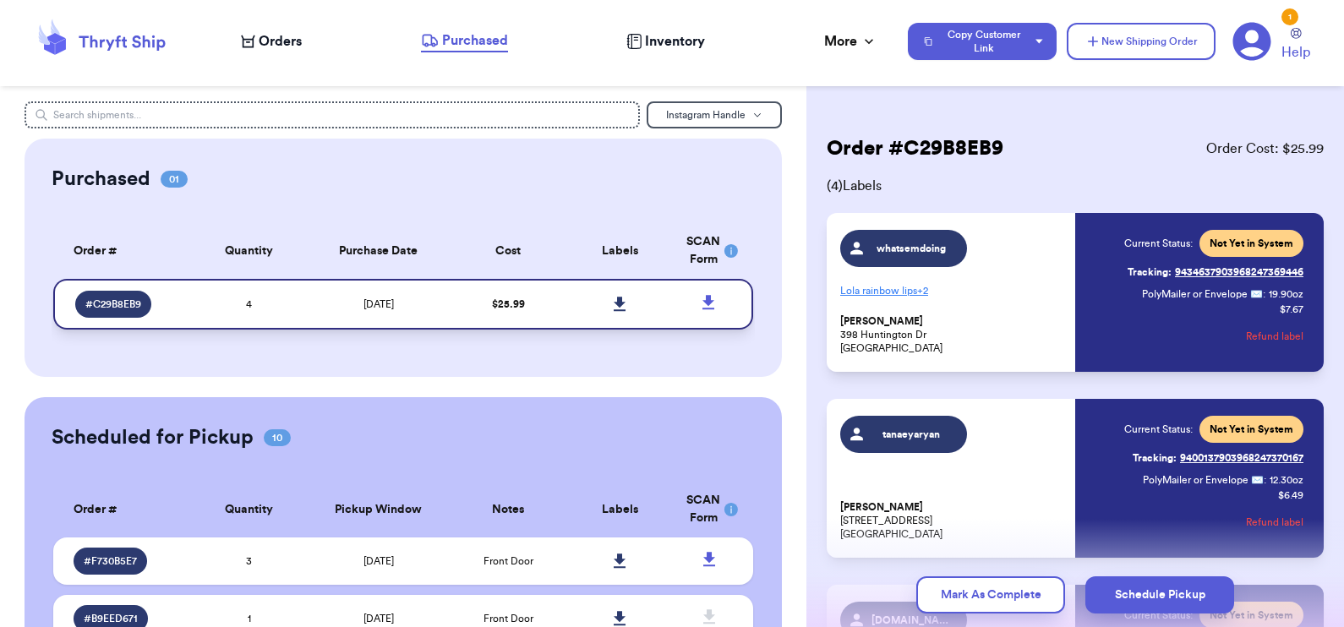
click at [602, 307] on link at bounding box center [620, 304] width 37 height 37
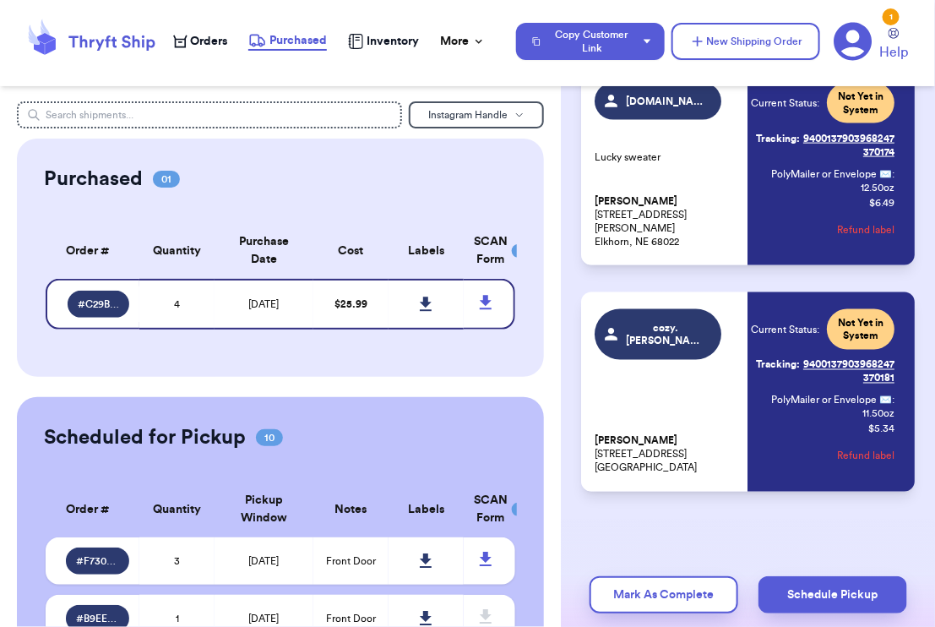
scroll to position [653, 0]
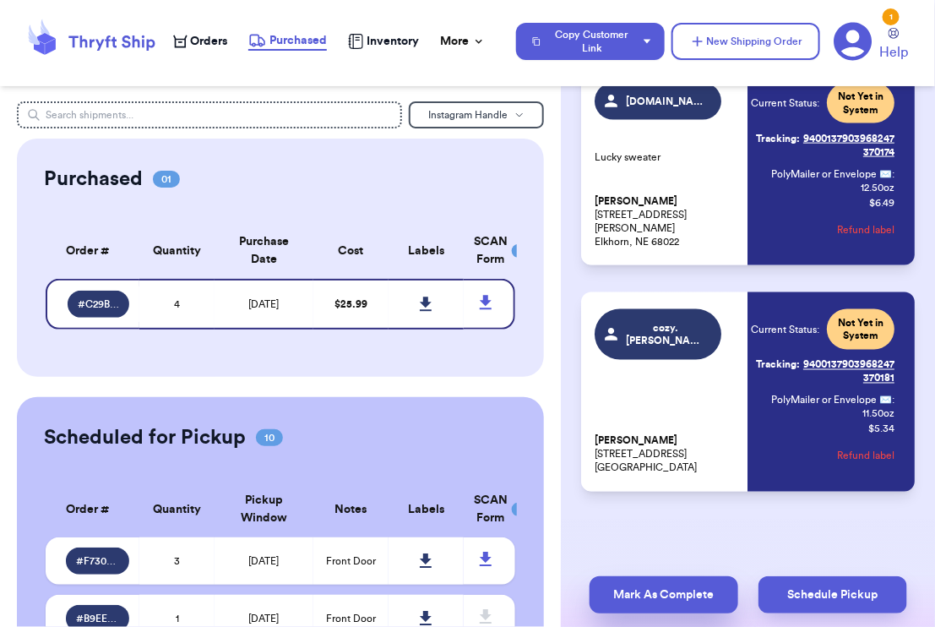
click at [649, 597] on button "Mark As Complete" at bounding box center [664, 594] width 149 height 37
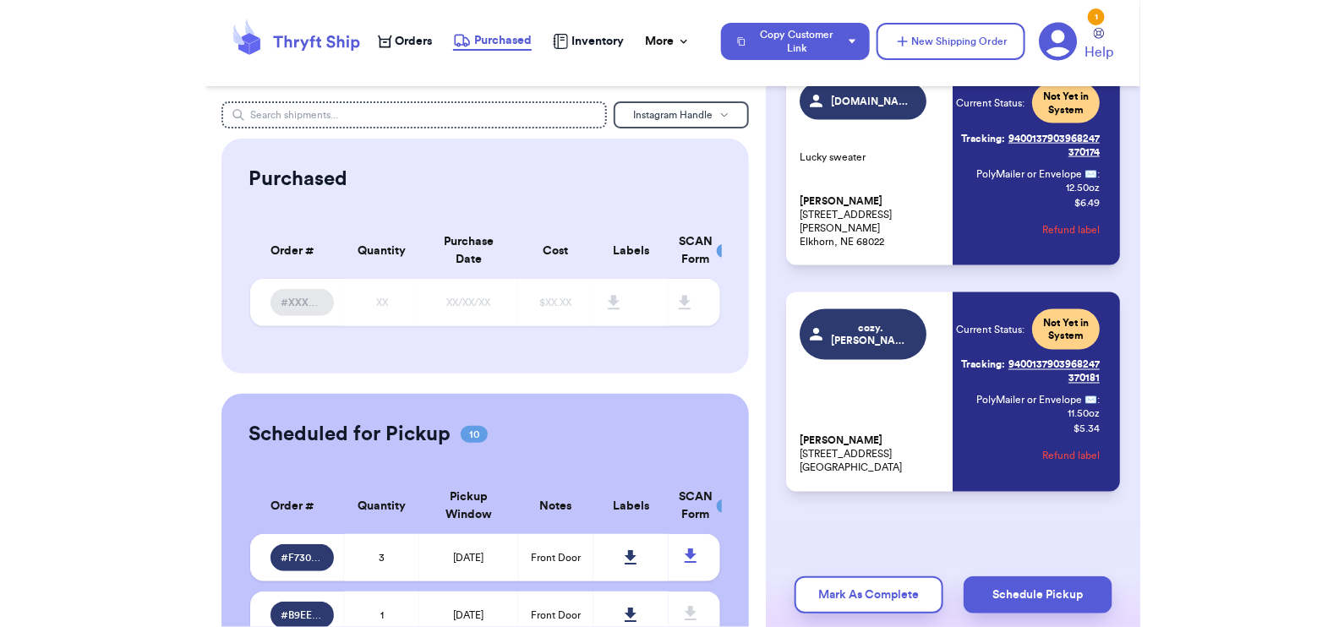
scroll to position [437, 0]
